Goal: Task Accomplishment & Management: Manage account settings

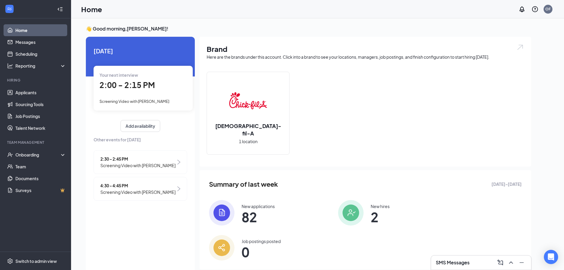
click at [129, 186] on span "4:30 - 4:45 PM" at bounding box center [137, 185] width 75 height 7
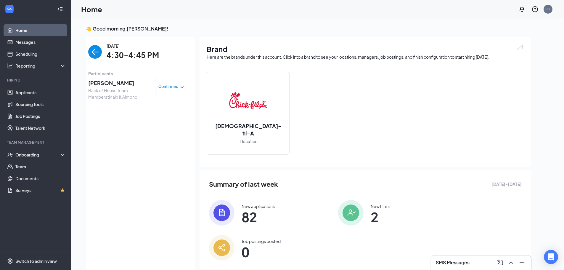
scroll to position [2, 0]
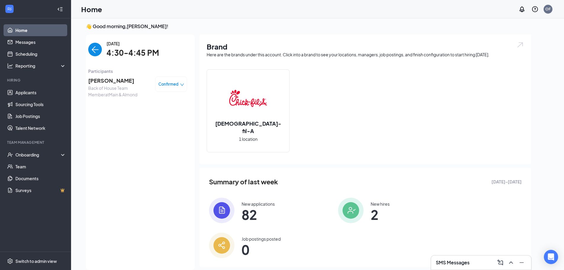
click at [168, 86] on span "Confirmed" at bounding box center [169, 84] width 20 height 6
click at [152, 104] on span "Request Reschedule" at bounding box center [159, 101] width 41 height 7
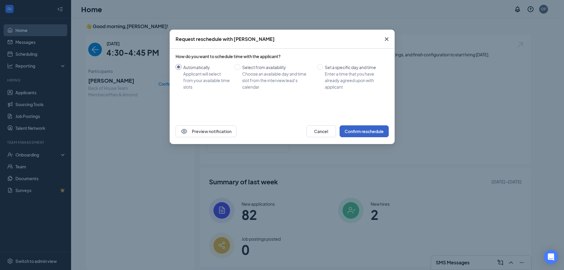
click at [366, 131] on button "Confirm reschedule" at bounding box center [364, 131] width 49 height 12
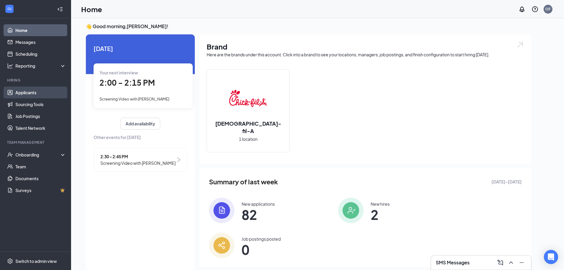
click at [25, 90] on link "Applicants" at bounding box center [40, 93] width 51 height 12
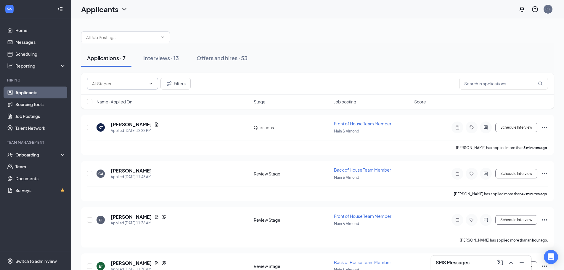
click at [129, 83] on input "text" at bounding box center [119, 83] width 54 height 7
click at [164, 55] on div "Interviews · 13" at bounding box center [161, 57] width 36 height 7
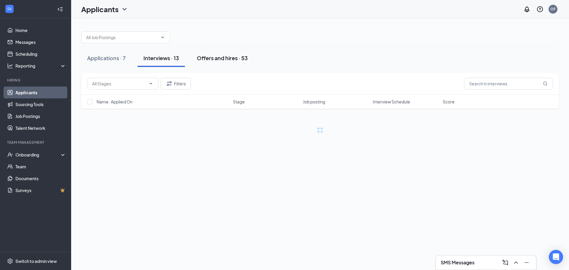
click at [220, 54] on div "Offers and hires · 53" at bounding box center [222, 57] width 51 height 7
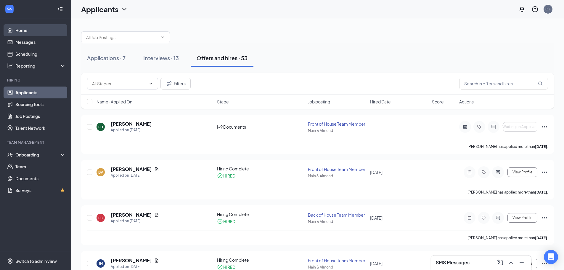
click at [22, 30] on link "Home" at bounding box center [40, 30] width 51 height 12
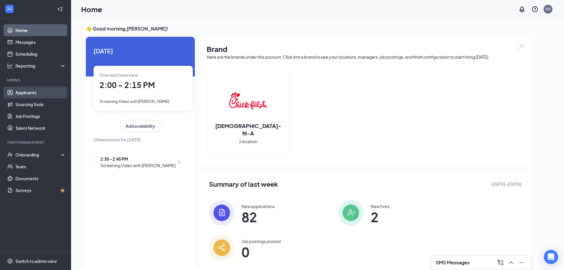
click at [28, 89] on link "Applicants" at bounding box center [40, 93] width 51 height 12
